Goal: Find specific page/section: Find specific page/section

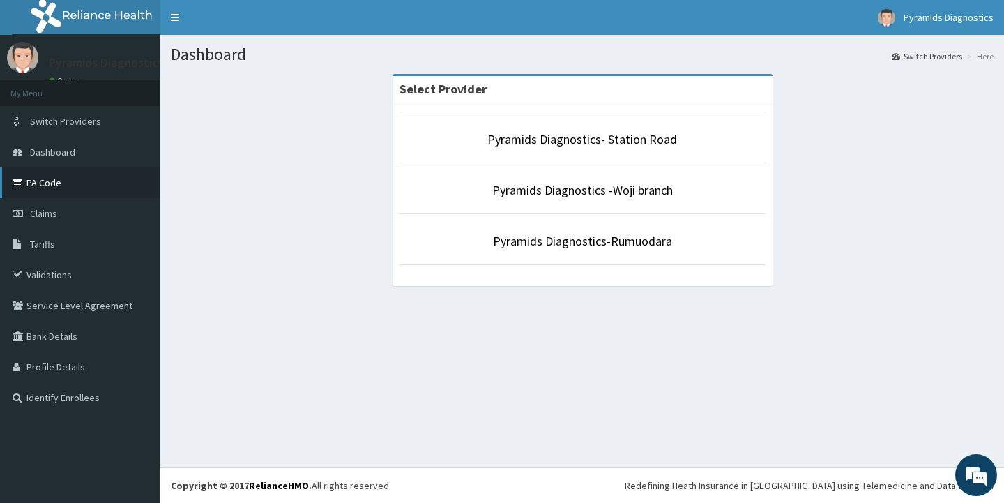
click at [52, 183] on link "PA Code" at bounding box center [80, 182] width 160 height 31
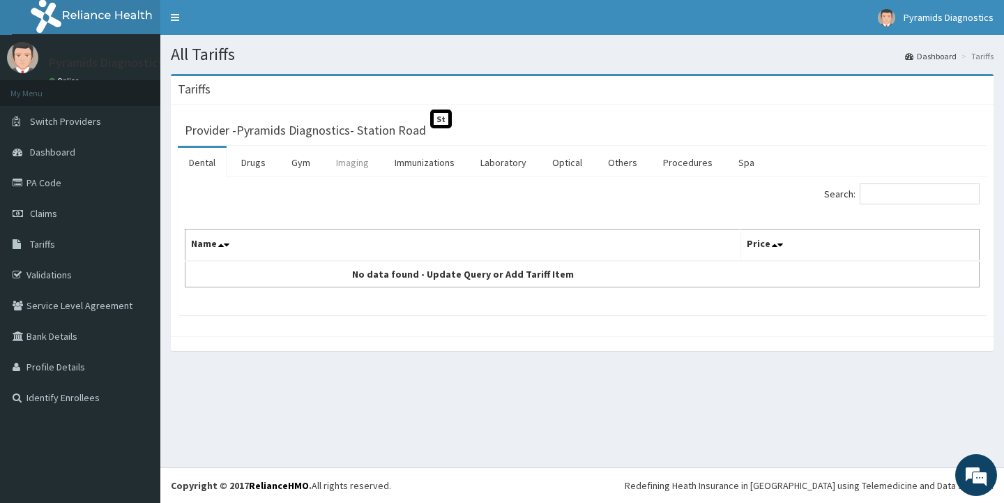
click at [349, 165] on link "Imaging" at bounding box center [352, 162] width 55 height 29
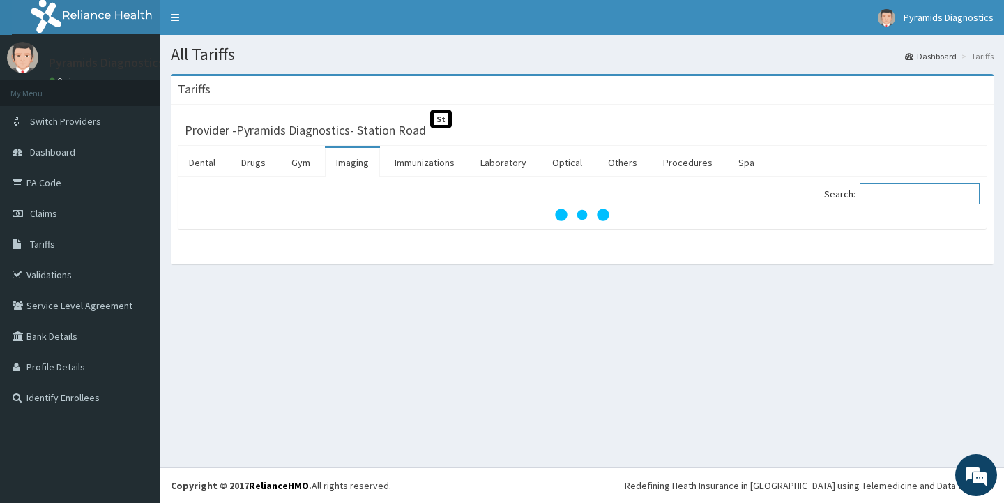
click at [918, 196] on input "Search:" at bounding box center [920, 193] width 120 height 21
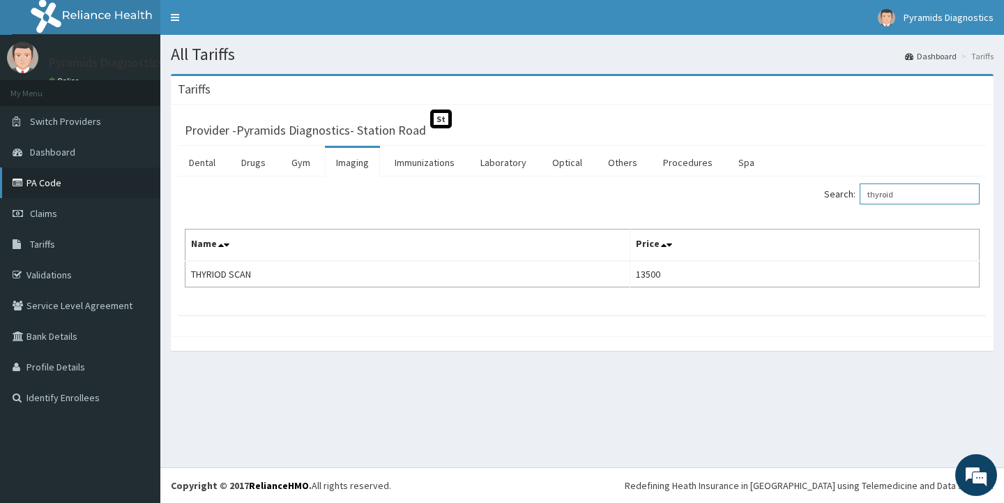
type input "thyroid"
click at [61, 183] on link "PA Code" at bounding box center [80, 182] width 160 height 31
